Goal: Information Seeking & Learning: Check status

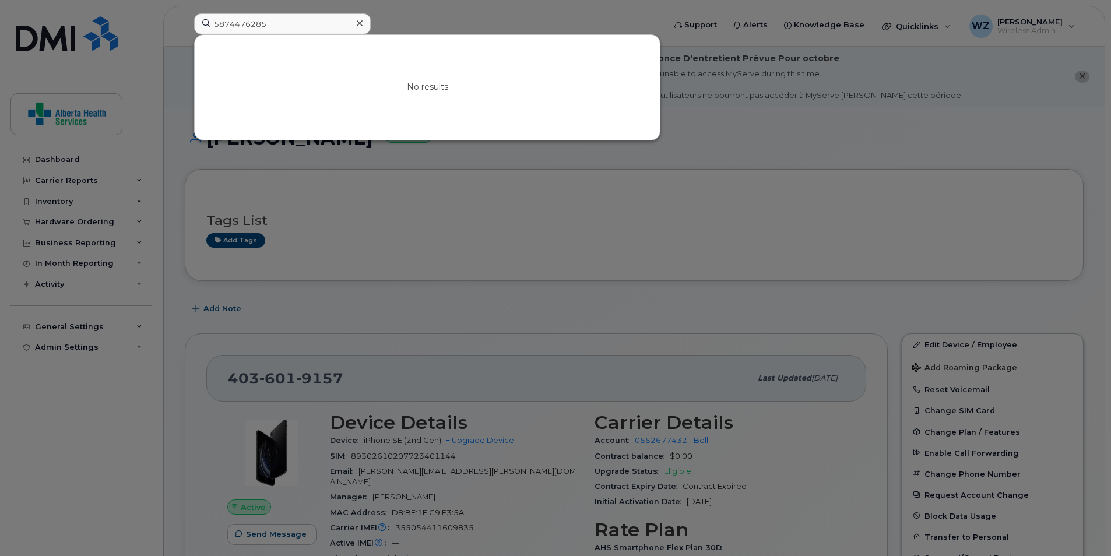
drag, startPoint x: 286, startPoint y: 23, endPoint x: 207, endPoint y: 26, distance: 78.8
click at [185, 26] on div "5874476285 No results" at bounding box center [426, 26] width 482 height 26
type input "5879980304"
click at [442, 100] on link "Go to Sign In Page" at bounding box center [427, 97] width 90 height 21
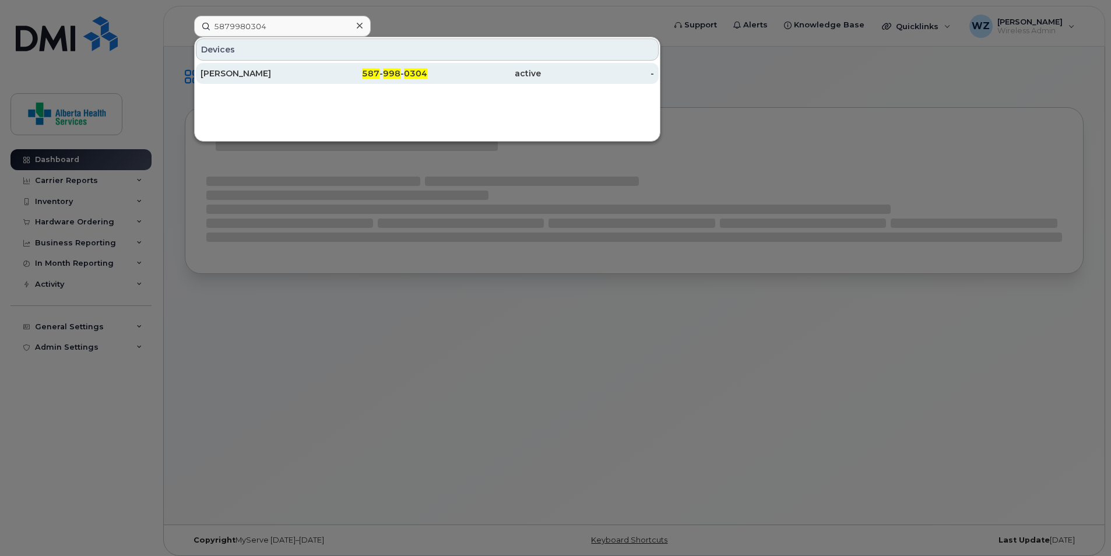
type input "5879980304"
click at [250, 69] on div "[PERSON_NAME]" at bounding box center [258, 74] width 114 height 12
